Goal: Task Accomplishment & Management: Use online tool/utility

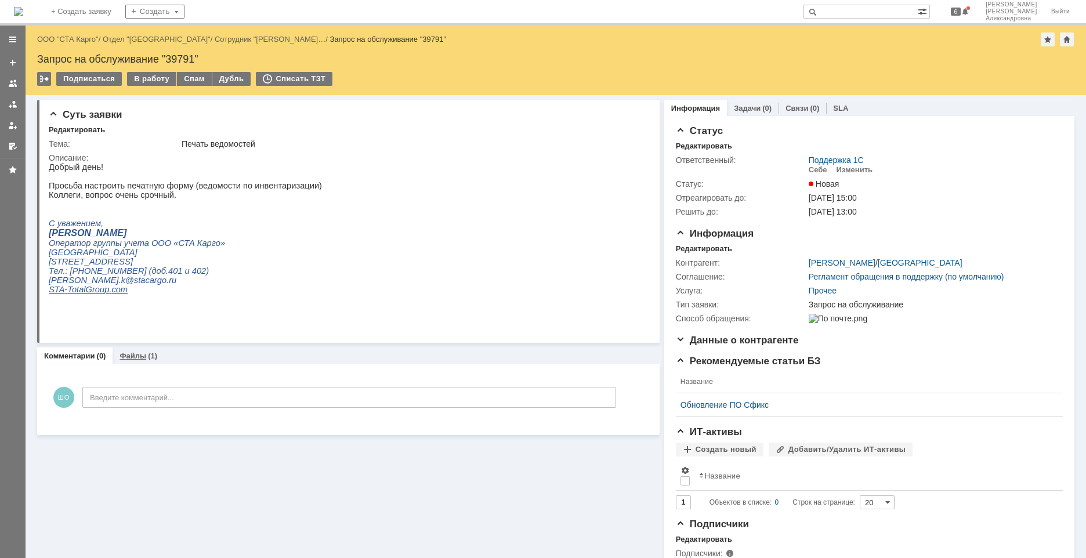
click at [140, 359] on link "Файлы" at bounding box center [133, 356] width 27 height 9
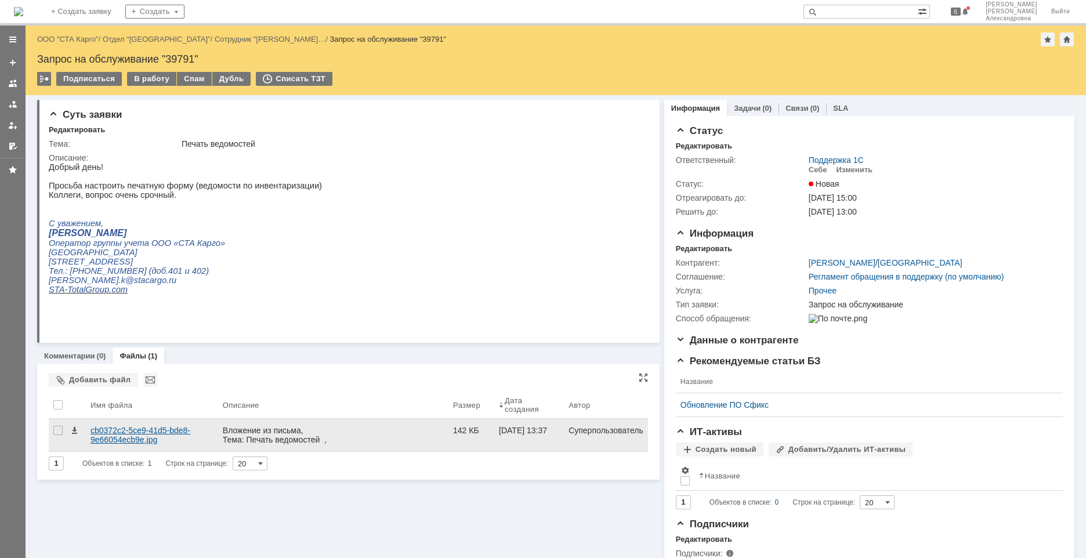
click at [147, 439] on div "cb0372c2-5ce9-41d5-bde8-9e66054ecb9e.jpg" at bounding box center [151, 435] width 123 height 19
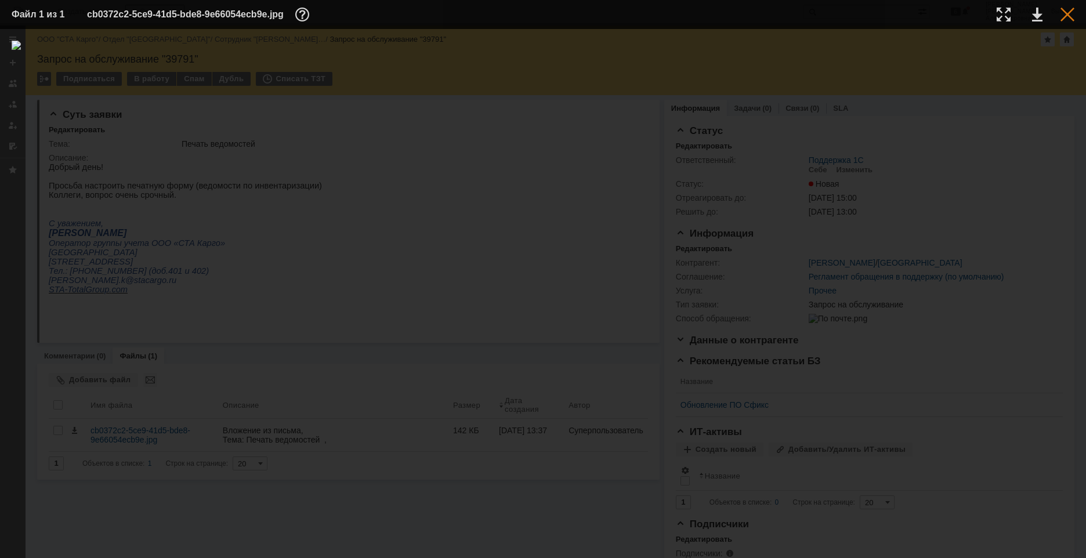
click at [1067, 17] on div at bounding box center [1067, 15] width 14 height 14
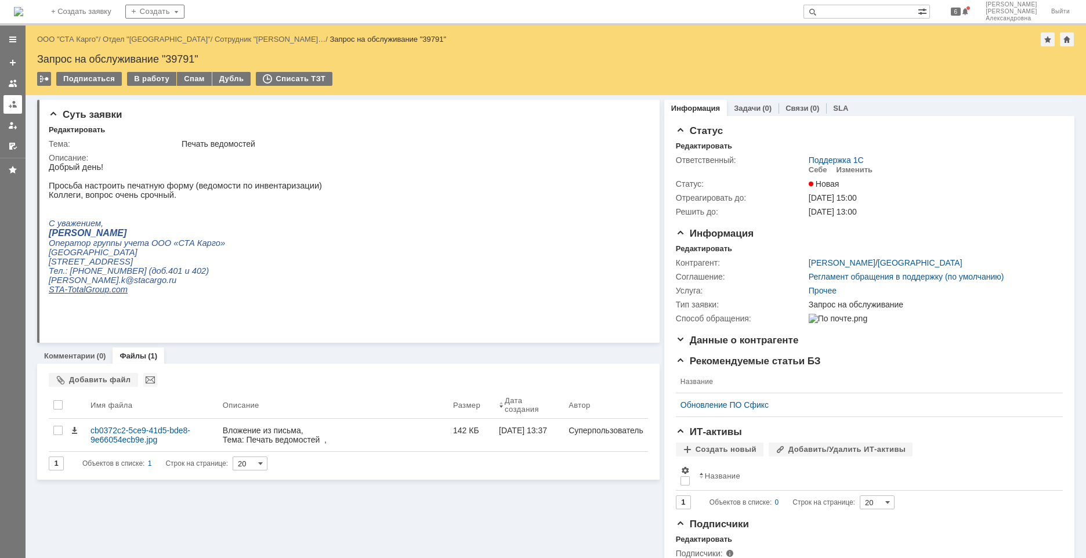
click at [17, 113] on link at bounding box center [12, 104] width 19 height 19
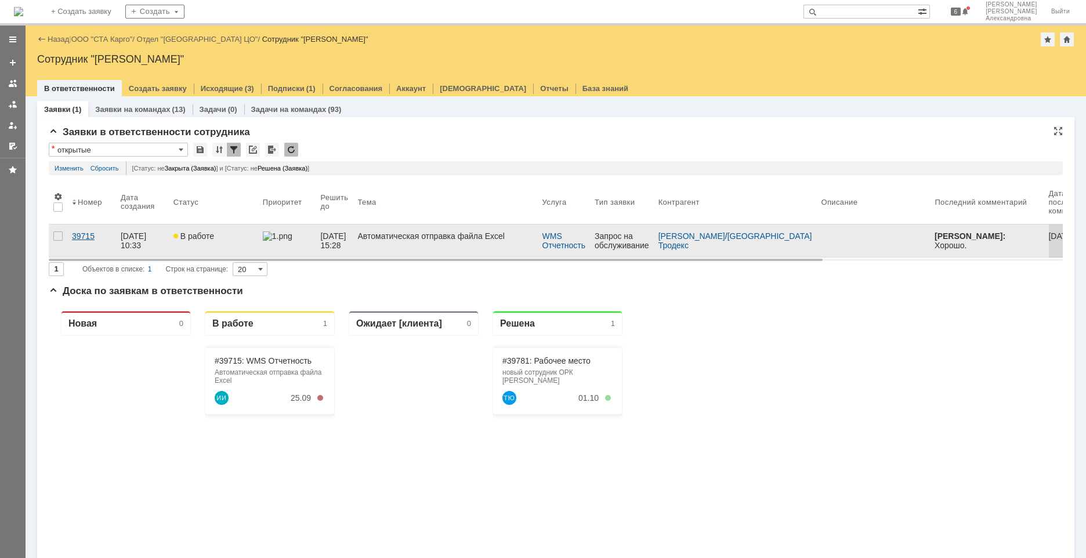
click at [79, 244] on link "39715" at bounding box center [91, 241] width 49 height 32
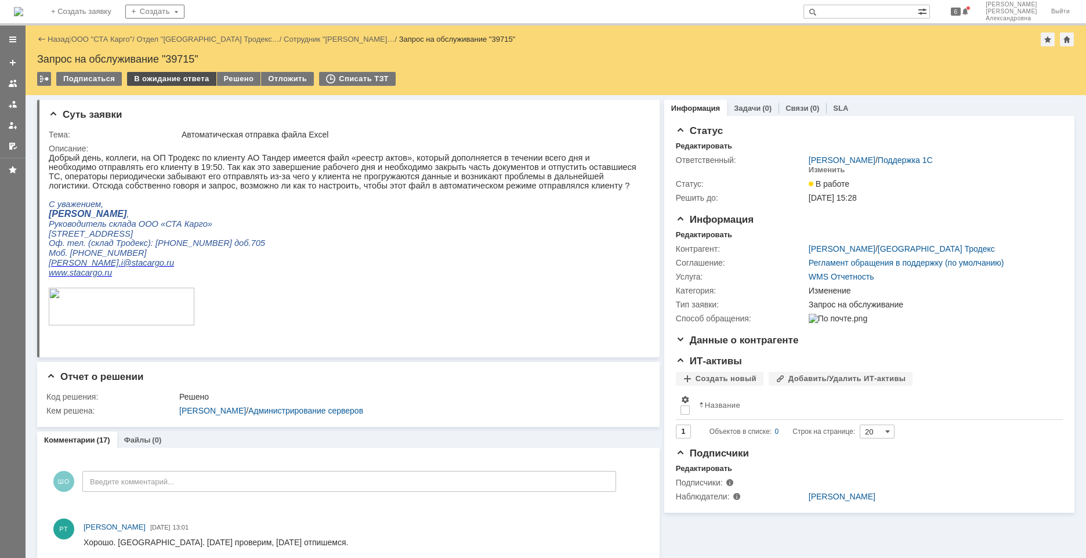
click at [179, 78] on div "В ожидание ответа" at bounding box center [171, 79] width 89 height 14
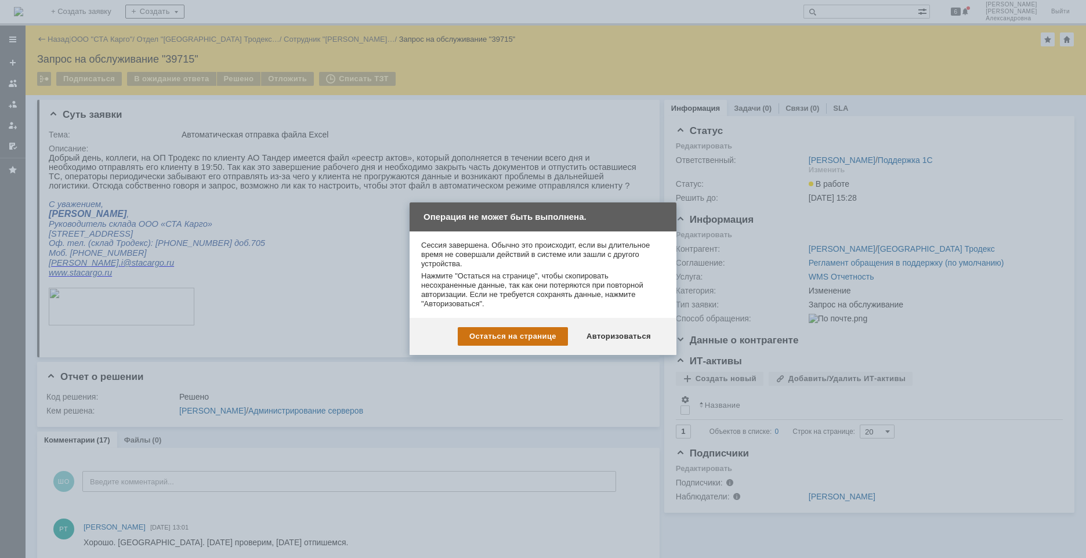
click at [545, 335] on div "Остаться на странице" at bounding box center [513, 336] width 110 height 19
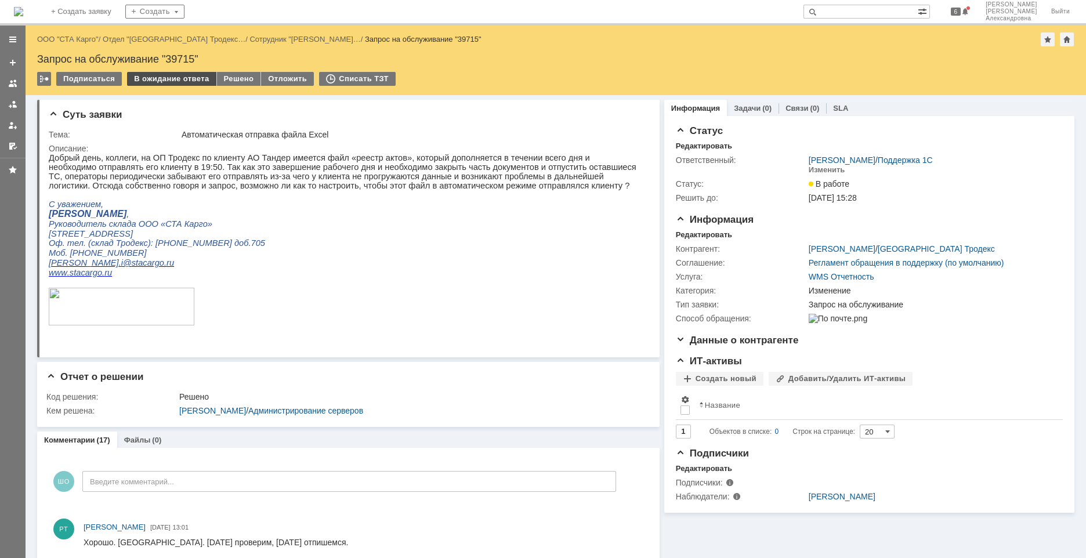
click at [184, 83] on div "В ожидание ответа" at bounding box center [171, 79] width 89 height 14
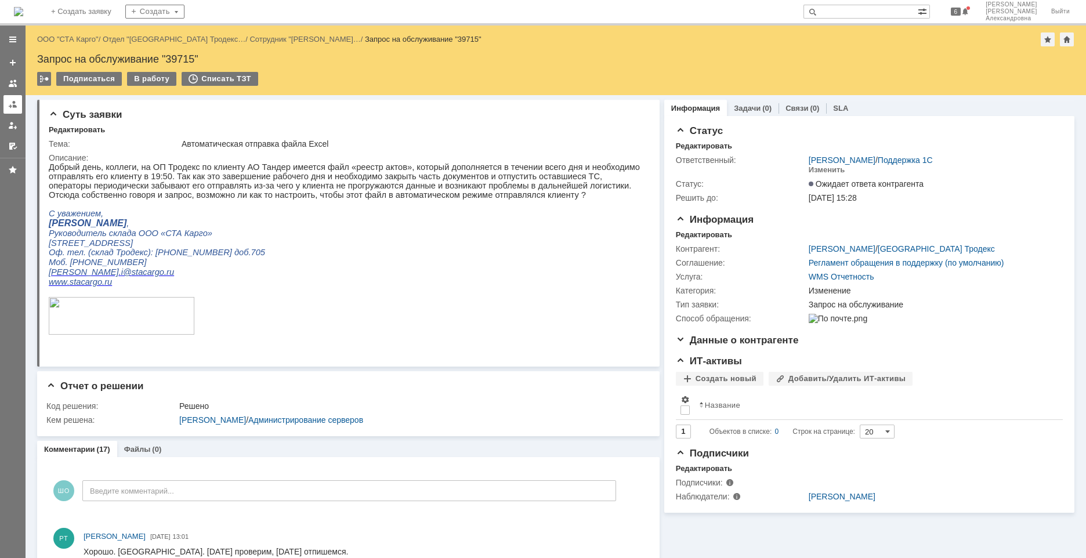
click at [16, 103] on div at bounding box center [12, 104] width 9 height 9
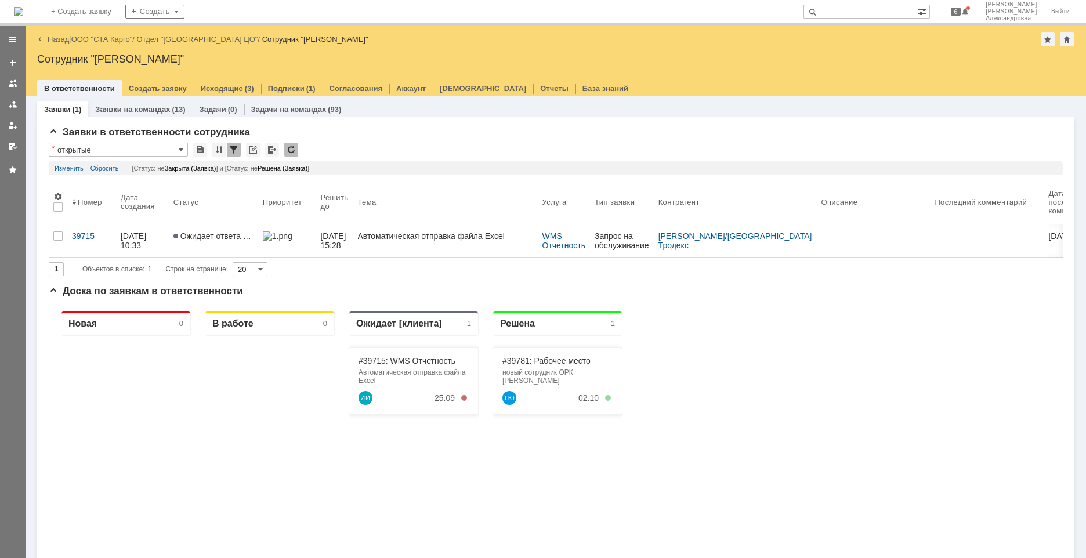
click at [130, 114] on div "Заявки на командах (13)" at bounding box center [140, 109] width 104 height 17
